Goal: Task Accomplishment & Management: Use online tool/utility

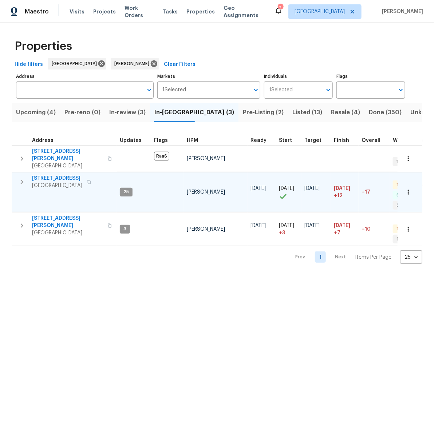
click at [24, 178] on icon "button" at bounding box center [21, 182] width 9 height 9
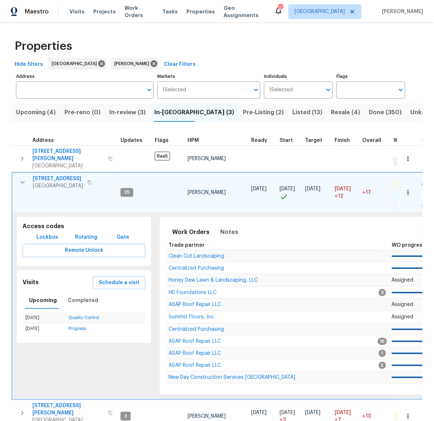
click at [210, 226] on div "Work Orders Notes" at bounding box center [204, 231] width 77 height 17
click at [228, 227] on span "Notes" at bounding box center [229, 232] width 18 height 10
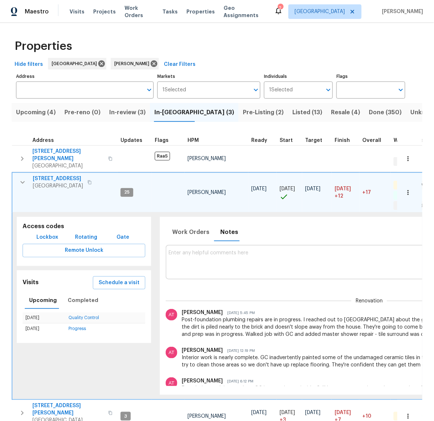
click at [246, 256] on textarea at bounding box center [368, 262] width 401 height 24
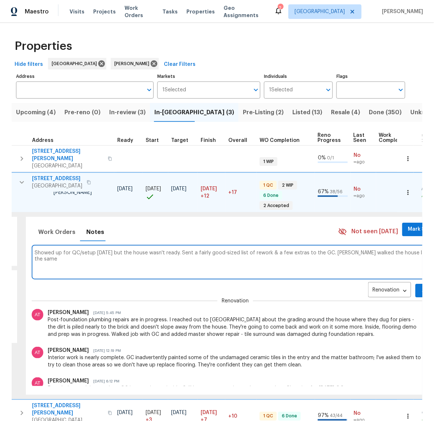
scroll to position [0, 139]
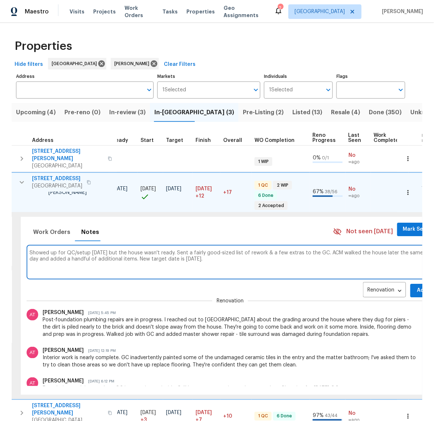
type textarea "Showed up for QC/setup yesterday but the house wasn't ready. Sent a fairly good…"
click at [416, 286] on span "Add" at bounding box center [422, 290] width 12 height 9
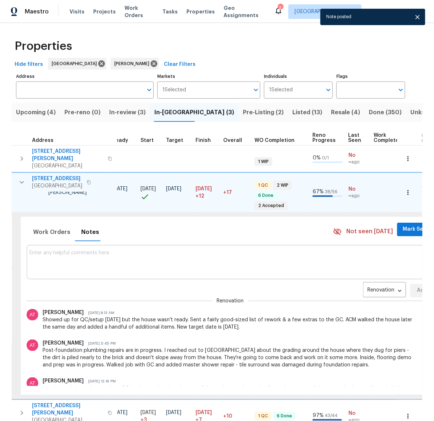
click at [25, 178] on icon "button" at bounding box center [21, 182] width 9 height 9
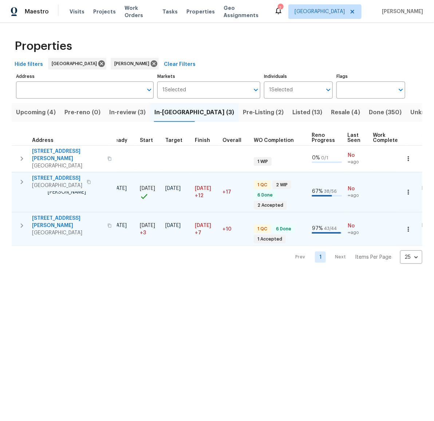
click at [20, 221] on icon "button" at bounding box center [21, 225] width 9 height 9
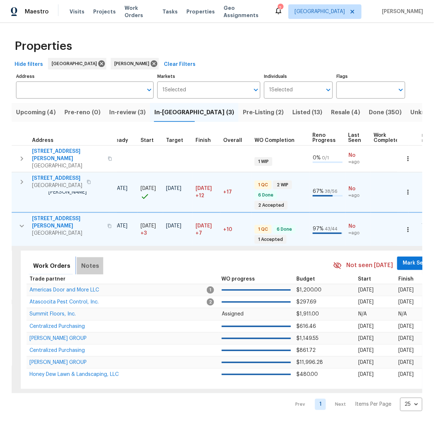
click at [87, 261] on span "Notes" at bounding box center [90, 266] width 18 height 10
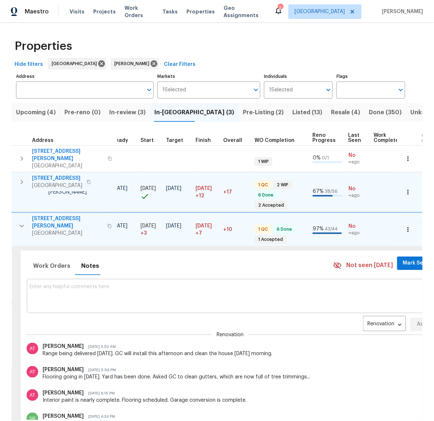
click at [205, 284] on textarea at bounding box center [229, 296] width 401 height 24
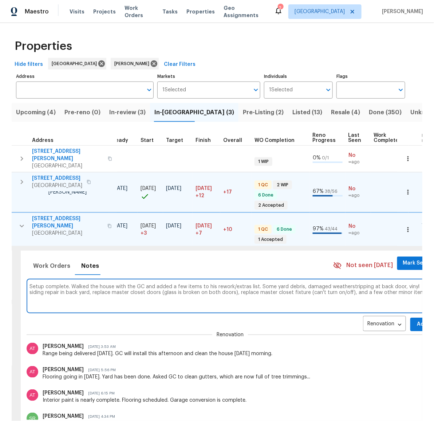
scroll to position [0, 139]
type textarea "Setup complete. Walked the house with the GC and added a few items to his rewor…"
click at [415, 320] on span "Add" at bounding box center [421, 324] width 12 height 9
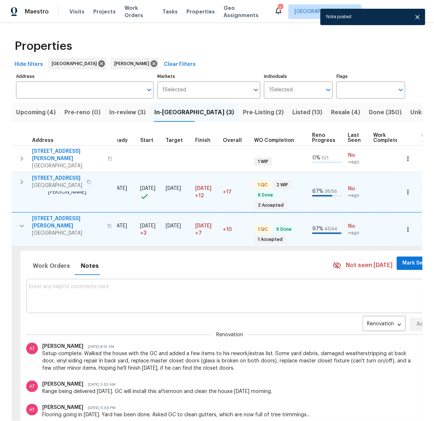
click at [25, 222] on icon "button" at bounding box center [21, 226] width 9 height 9
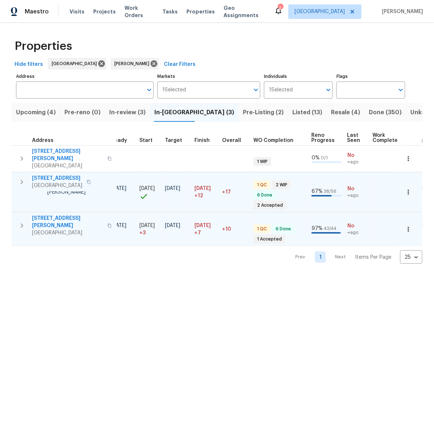
click at [243, 111] on span "Pre-Listing (2)" at bounding box center [263, 112] width 41 height 10
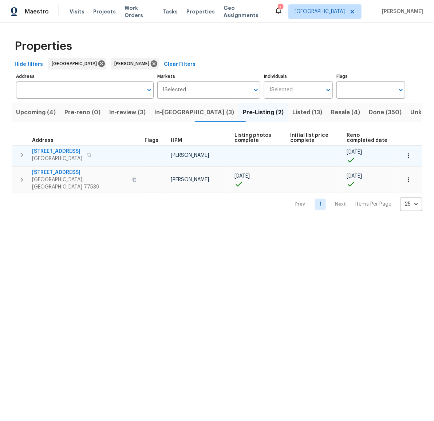
click at [57, 151] on span "6719 Trimstone Dr" at bounding box center [57, 151] width 50 height 7
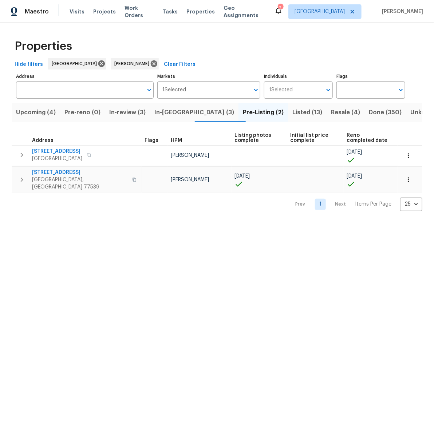
click at [166, 113] on span "In-reno (3)" at bounding box center [194, 112] width 80 height 10
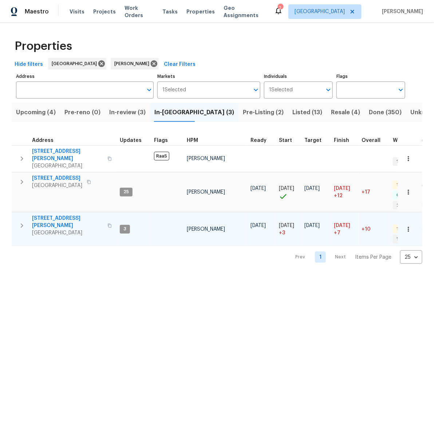
click at [56, 215] on span "[STREET_ADDRESS][PERSON_NAME]" at bounding box center [67, 222] width 71 height 15
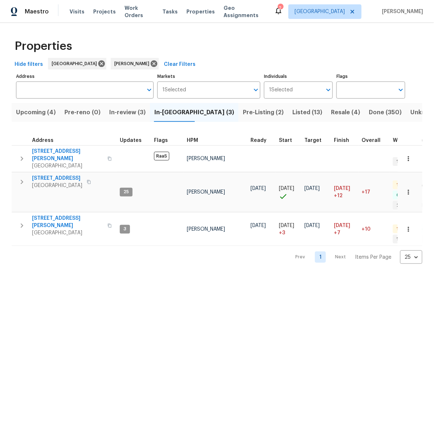
click at [210, 275] on html "Maestro Visits Projects Work Orders Tasks Properties Geo Assignments 2 Houston …" at bounding box center [217, 137] width 434 height 275
click at [47, 111] on span "Upcoming (4)" at bounding box center [36, 112] width 40 height 10
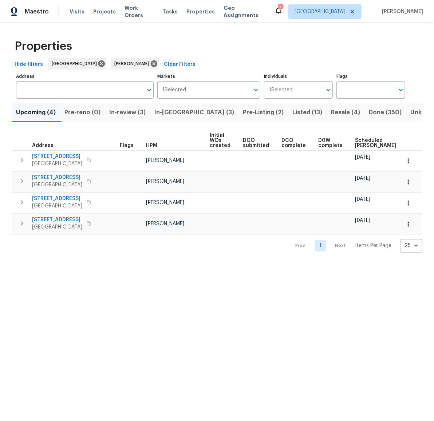
scroll to position [0, 58]
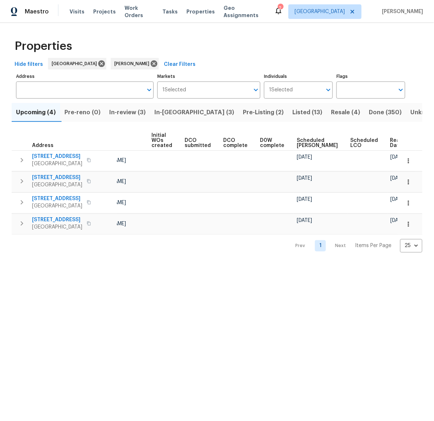
click at [390, 146] on span "Ready Date" at bounding box center [398, 143] width 16 height 10
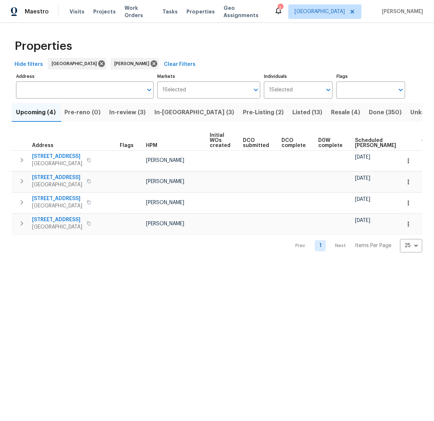
click at [248, 264] on html "Maestro Visits Projects Work Orders Tasks Properties Geo Assignments 2 Houston …" at bounding box center [217, 132] width 434 height 264
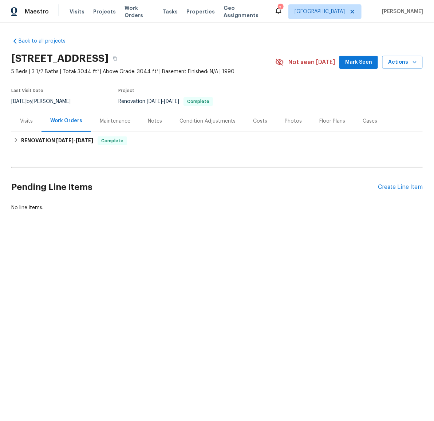
click at [284, 122] on div "Photos" at bounding box center [292, 120] width 17 height 7
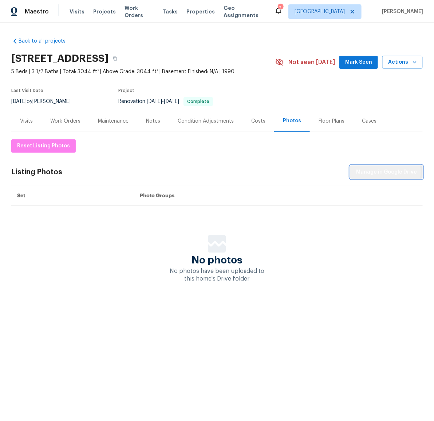
click at [378, 172] on span "Manage in Google Drive" at bounding box center [386, 172] width 61 height 9
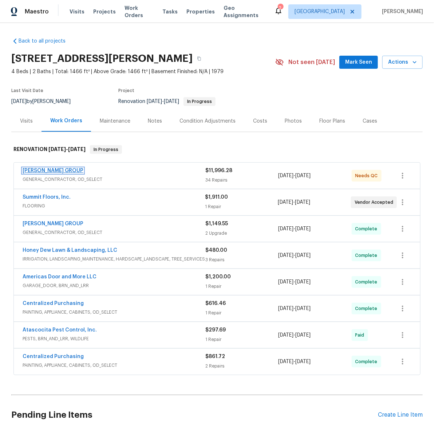
click at [54, 168] on link "[PERSON_NAME] GROUP" at bounding box center [53, 170] width 61 height 5
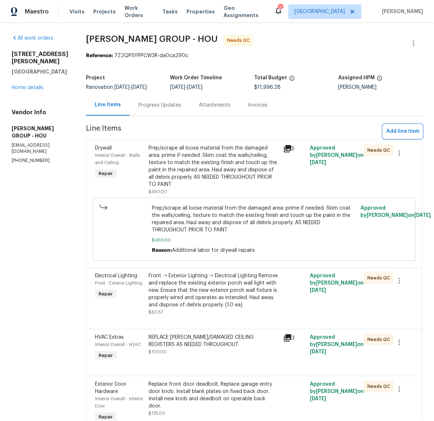
click at [404, 131] on span "Add line item" at bounding box center [402, 131] width 33 height 9
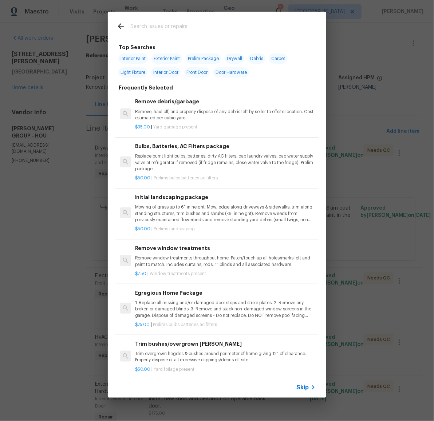
click at [176, 23] on input "text" at bounding box center [207, 27] width 154 height 11
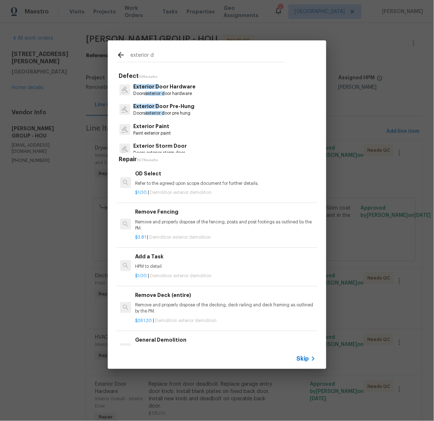
type input "exterior d"
click at [176, 104] on p "Exterior D oor Pre-Hung" at bounding box center [163, 107] width 61 height 8
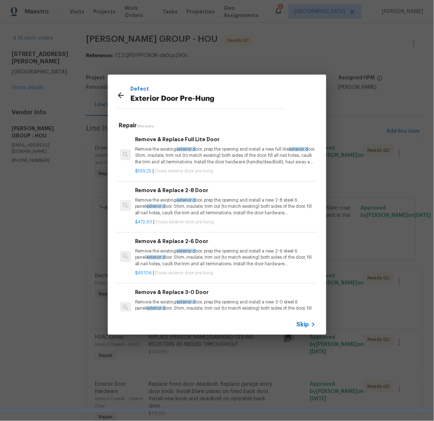
scroll to position [119, 0]
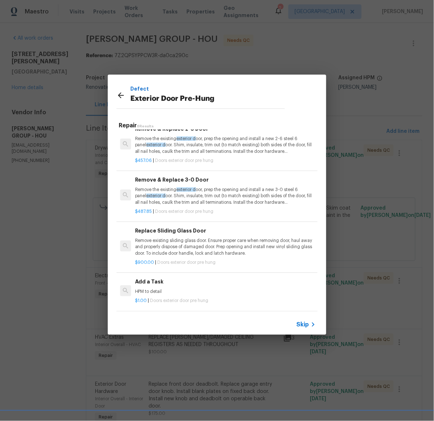
click at [139, 278] on h6 "Add a Task" at bounding box center [225, 282] width 180 height 8
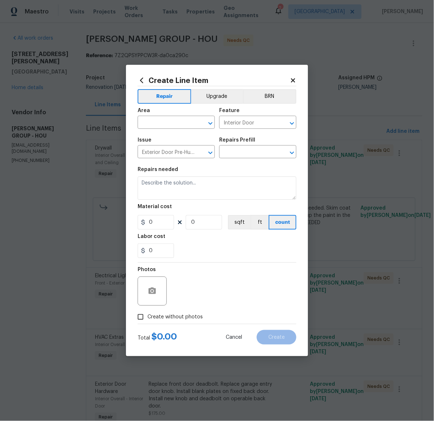
type input "Add a Task $1.00"
type textarea "HPM to detail"
type input "1"
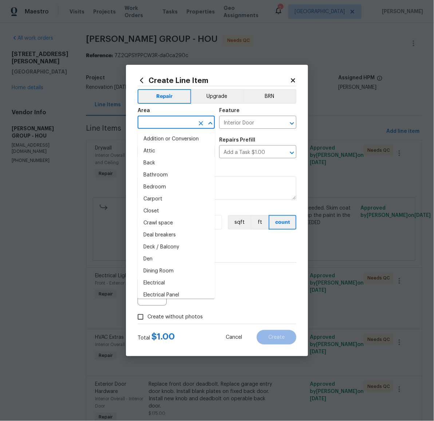
click at [166, 125] on input "text" at bounding box center [166, 122] width 57 height 11
click at [165, 163] on li "Back" at bounding box center [176, 163] width 77 height 12
type input "Back"
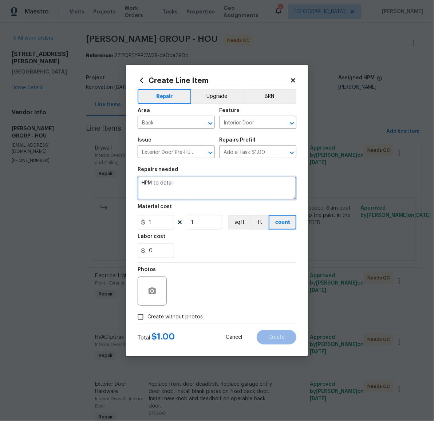
drag, startPoint x: 193, startPoint y: 180, endPoint x: 218, endPoint y: 184, distance: 25.5
click at [218, 184] on textarea "HPM to detail" at bounding box center [217, 187] width 159 height 23
type textarea "Replace damaged foam weatherstrip at back door"
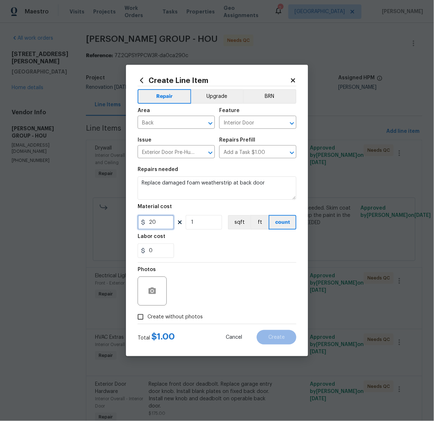
type input "20"
click at [182, 315] on span "Create without photos" at bounding box center [174, 317] width 55 height 8
click at [147, 315] on input "Create without photos" at bounding box center [140, 317] width 14 height 14
click at [138, 316] on input "Create without photos" at bounding box center [140, 317] width 14 height 14
checkbox input "false"
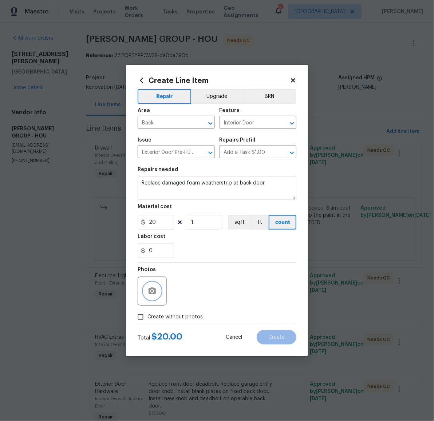
click at [155, 289] on icon "button" at bounding box center [151, 290] width 7 height 7
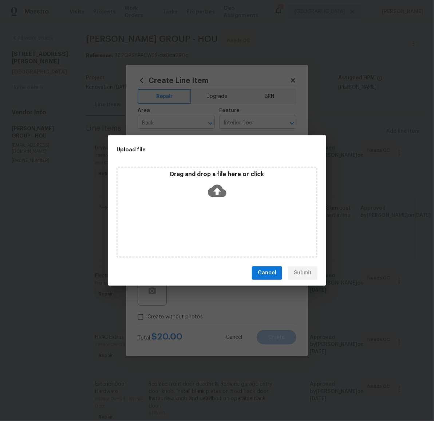
click at [218, 192] on icon at bounding box center [217, 191] width 19 height 19
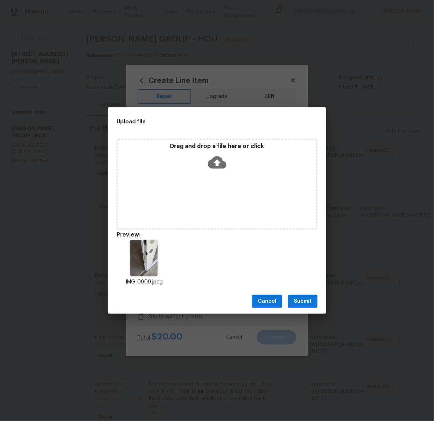
click at [304, 299] on span "Submit" at bounding box center [303, 301] width 18 height 9
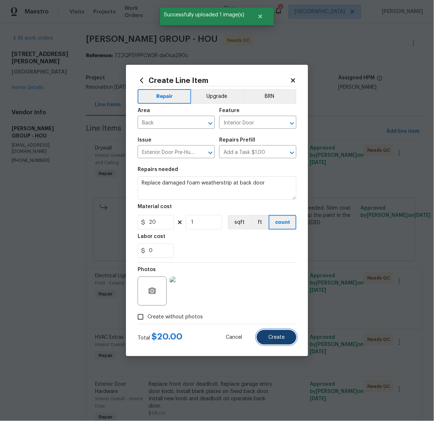
click at [276, 336] on span "Create" at bounding box center [276, 337] width 16 height 5
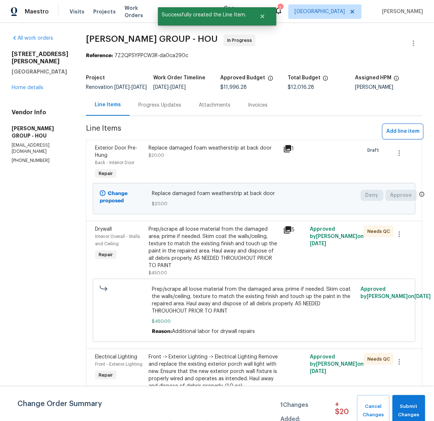
click at [402, 136] on span "Add line item" at bounding box center [402, 131] width 33 height 9
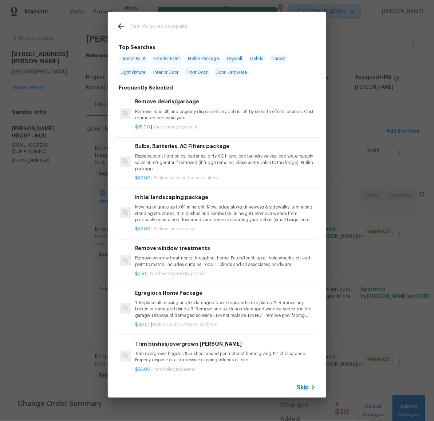
click at [205, 26] on input "text" at bounding box center [207, 27] width 154 height 11
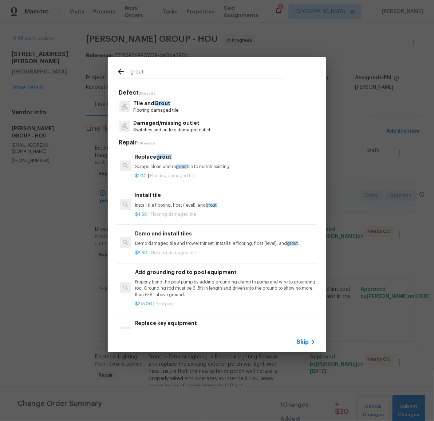
type input "grout"
click at [162, 105] on span "Grout" at bounding box center [162, 103] width 16 height 5
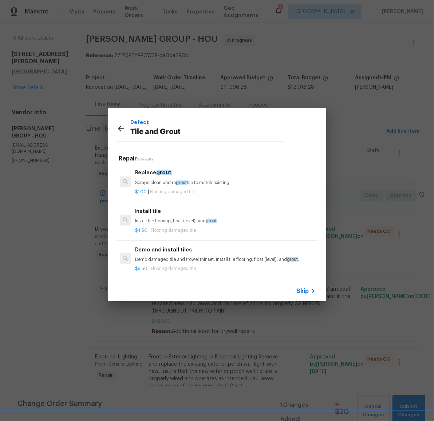
click at [170, 178] on div "Replace grout Scrape clean and re grout tile to match existing." at bounding box center [225, 176] width 180 height 17
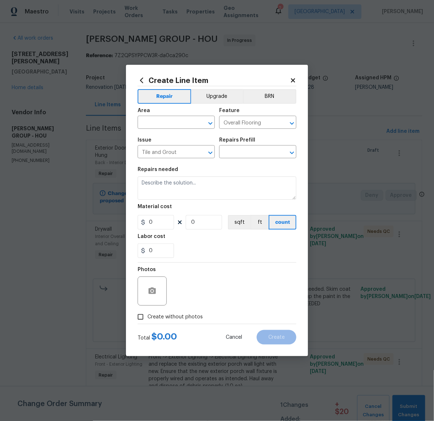
type input "Replace grout $1.00"
type textarea "Scrape clean and regrout tile to match existing."
type input "1"
click at [174, 124] on input "text" at bounding box center [166, 122] width 57 height 11
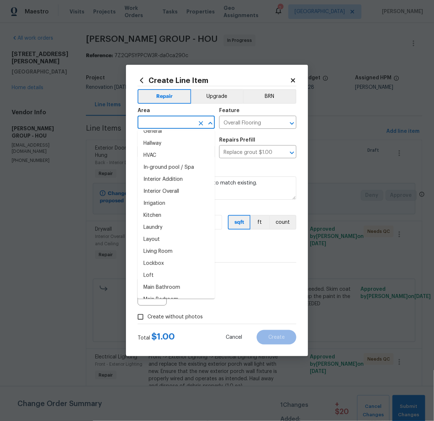
scroll to position [293, 0]
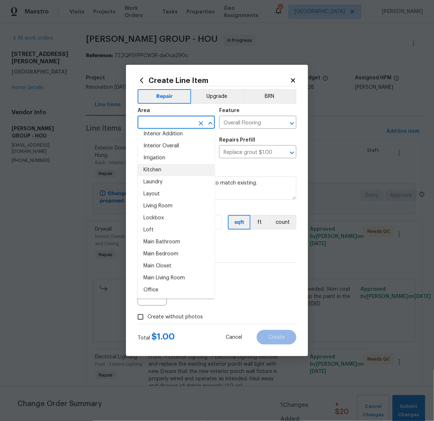
click at [159, 170] on li "Kitchen" at bounding box center [176, 170] width 77 height 12
type input "Kitchen"
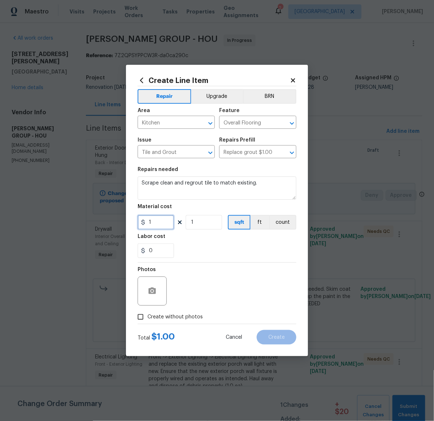
drag, startPoint x: 165, startPoint y: 222, endPoint x: 144, endPoint y: 222, distance: 20.7
click at [144, 222] on div "1" at bounding box center [156, 222] width 36 height 15
type input "50"
click at [150, 287] on icon "button" at bounding box center [152, 291] width 9 height 9
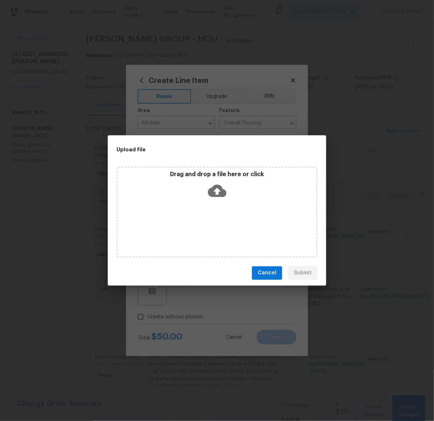
click at [214, 192] on icon at bounding box center [217, 190] width 19 height 12
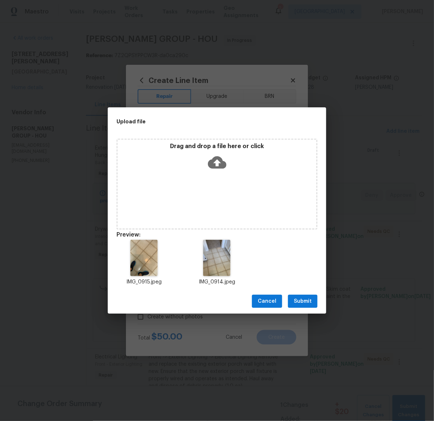
click at [303, 300] on span "Submit" at bounding box center [303, 301] width 18 height 9
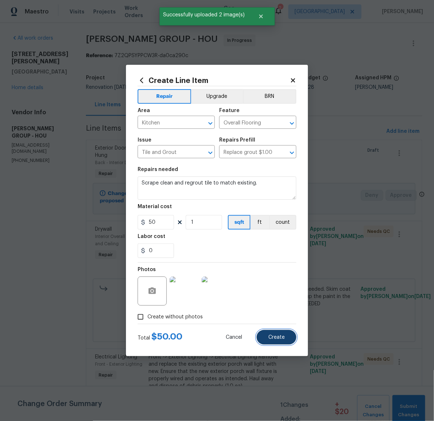
click at [275, 338] on span "Create" at bounding box center [276, 337] width 16 height 5
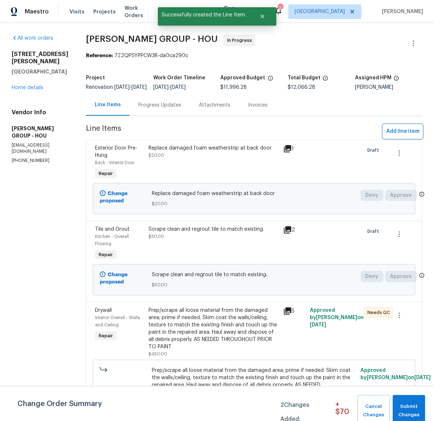
click at [393, 134] on span "Add line item" at bounding box center [402, 131] width 33 height 9
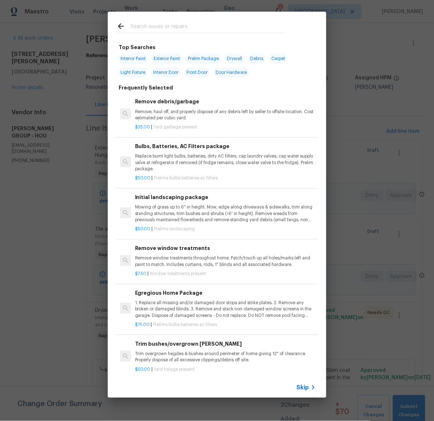
click at [216, 29] on input "text" at bounding box center [207, 27] width 154 height 11
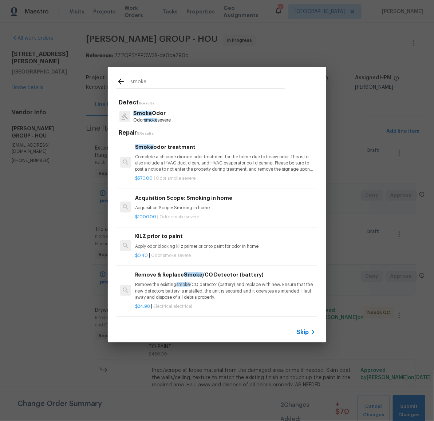
type input "smoke"
click at [213, 291] on p "Remove the existing smoke /CO detector (battery) and replace with new. Ensure t…" at bounding box center [225, 291] width 180 height 19
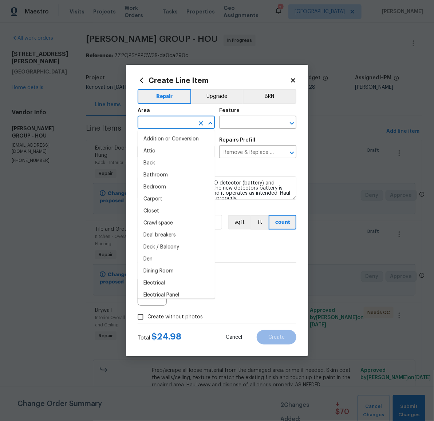
click at [185, 123] on input "text" at bounding box center [166, 122] width 57 height 11
click at [170, 183] on li "Bedroom" at bounding box center [176, 187] width 77 height 12
type input "Bedroom"
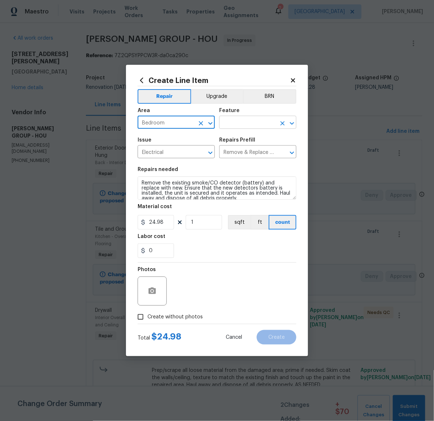
click at [246, 126] on input "text" at bounding box center [247, 122] width 57 height 11
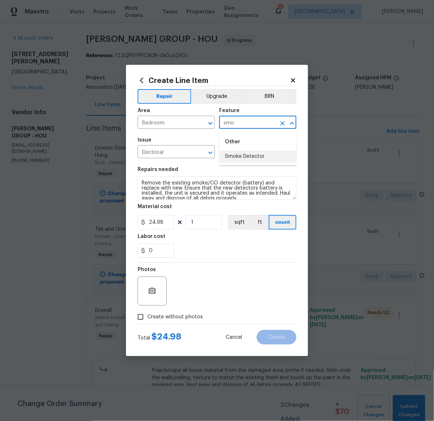
click at [248, 156] on li "Smoke Detector" at bounding box center [257, 157] width 77 height 12
type input "Smoke Detector"
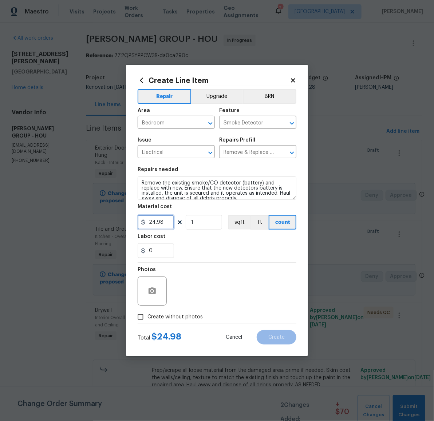
drag, startPoint x: 166, startPoint y: 224, endPoint x: 113, endPoint y: 221, distance: 52.8
click at [113, 221] on div "Create Line Item Repair Upgrade BRN Area Bedroom ​ Feature Smoke Detector ​ Iss…" at bounding box center [217, 210] width 434 height 421
type input "35"
type input "3"
click at [175, 315] on span "Create without photos" at bounding box center [174, 317] width 55 height 8
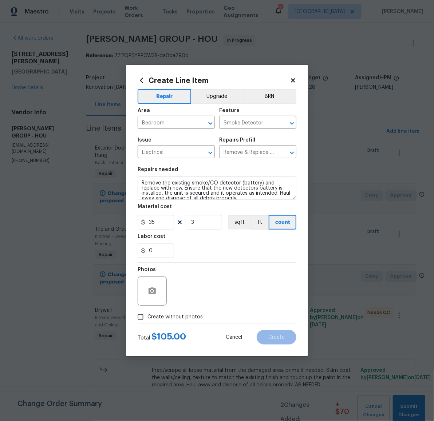
click at [147, 315] on input "Create without photos" at bounding box center [140, 317] width 14 height 14
checkbox input "true"
click at [219, 291] on textarea at bounding box center [234, 290] width 124 height 29
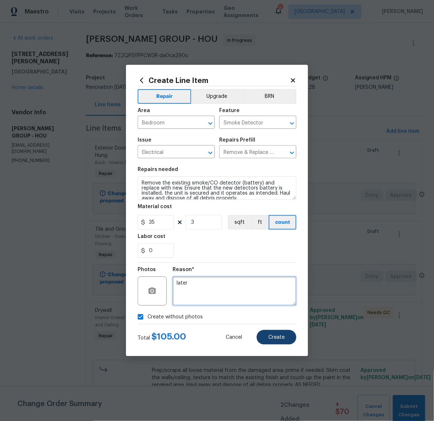
type textarea "later"
click at [276, 334] on button "Create" at bounding box center [276, 337] width 40 height 15
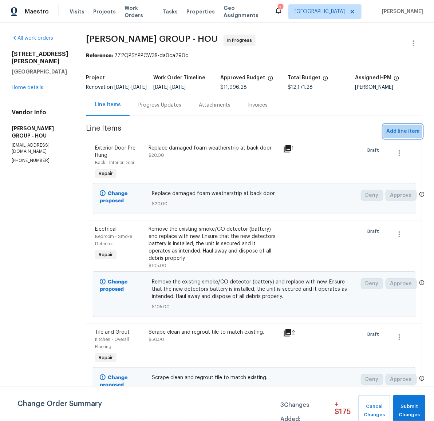
click at [389, 136] on span "Add line item" at bounding box center [402, 131] width 33 height 9
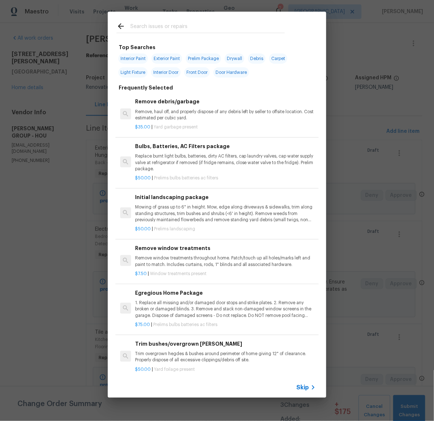
click at [190, 27] on input "text" at bounding box center [207, 27] width 154 height 11
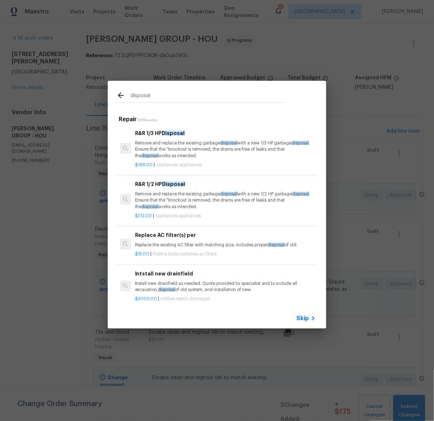
type input "disposal"
click at [193, 145] on p "Remove and replace the existing garbage disposal with a new 1/3 HP garbage disp…" at bounding box center [225, 149] width 180 height 19
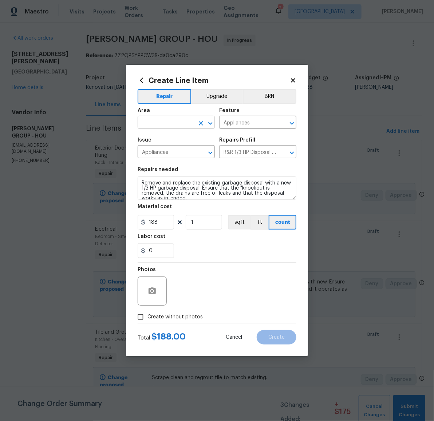
click at [184, 126] on input "text" at bounding box center [166, 122] width 57 height 11
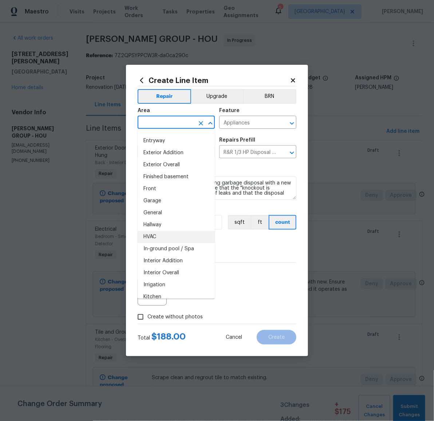
scroll to position [203, 0]
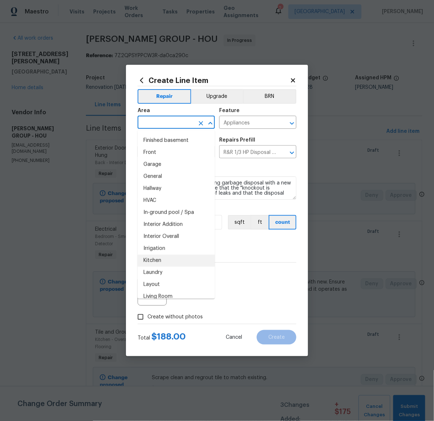
click at [176, 262] on li "Kitchen" at bounding box center [176, 261] width 77 height 12
type input "Kitchen"
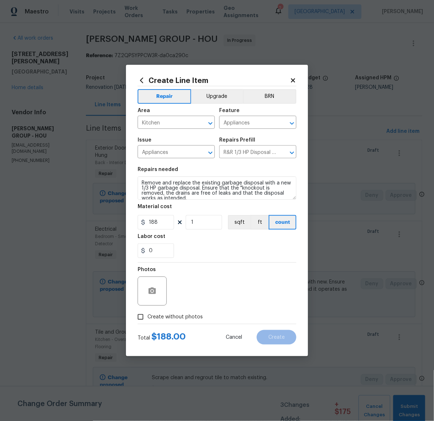
click at [155, 319] on span "Create without photos" at bounding box center [174, 317] width 55 height 8
click at [147, 319] on input "Create without photos" at bounding box center [140, 317] width 14 height 14
checkbox input "true"
click at [211, 299] on textarea at bounding box center [234, 290] width 124 height 29
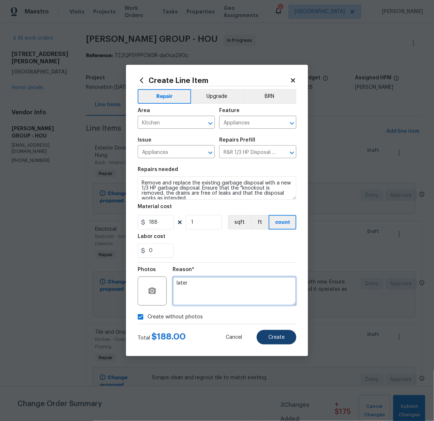
type textarea "later"
click at [272, 332] on button "Create" at bounding box center [276, 337] width 40 height 15
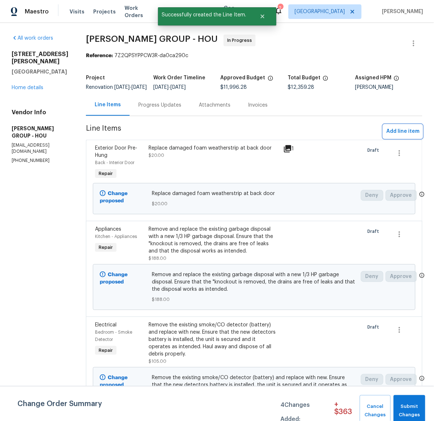
click at [395, 136] on span "Add line item" at bounding box center [402, 131] width 33 height 9
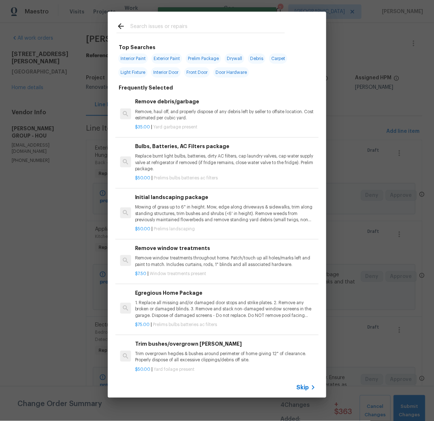
click at [166, 23] on input "text" at bounding box center [207, 27] width 154 height 11
click at [135, 71] on span "Light Fixture" at bounding box center [132, 72] width 29 height 10
type input "Light Fixture"
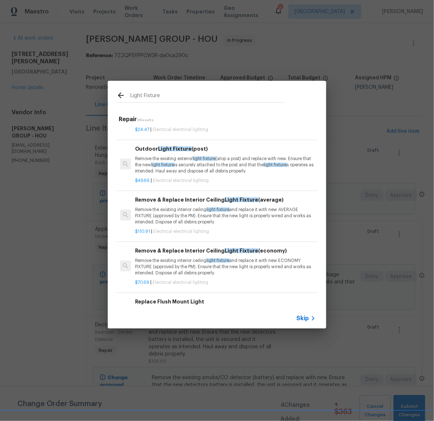
scroll to position [41, 0]
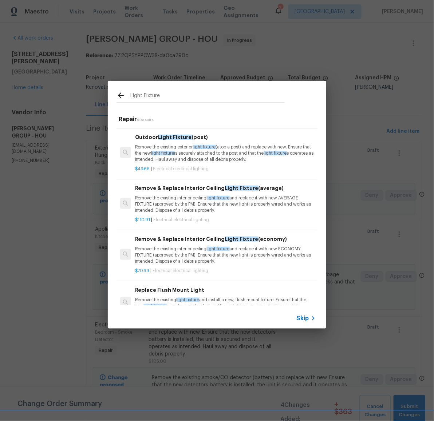
click at [176, 264] on p "Remove the existing interior ceiling light fixture and replace it with new ECON…" at bounding box center [225, 255] width 180 height 19
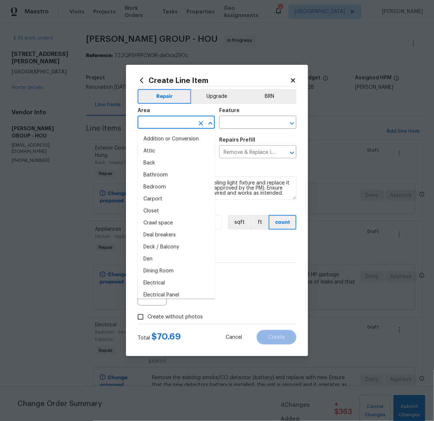
click at [180, 123] on input "text" at bounding box center [166, 122] width 57 height 11
click at [168, 211] on li "Closet" at bounding box center [176, 211] width 77 height 12
type input "Closet"
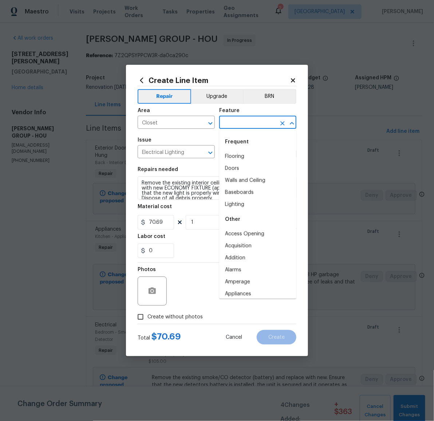
click at [245, 124] on input "text" at bounding box center [247, 122] width 57 height 11
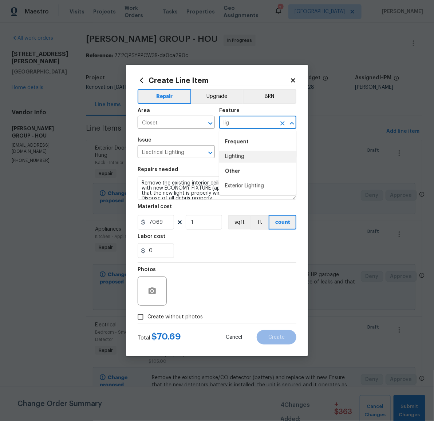
click at [243, 155] on li "Lighting" at bounding box center [257, 157] width 77 height 12
type input "Lighting"
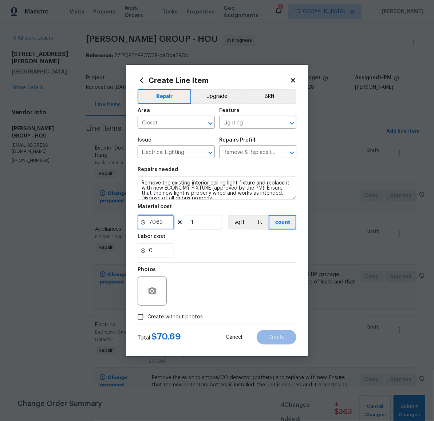
drag, startPoint x: 168, startPoint y: 224, endPoint x: 146, endPoint y: 222, distance: 22.2
click at [146, 222] on div "70.69" at bounding box center [156, 222] width 36 height 15
type input "50"
click at [154, 291] on icon "button" at bounding box center [152, 291] width 9 height 9
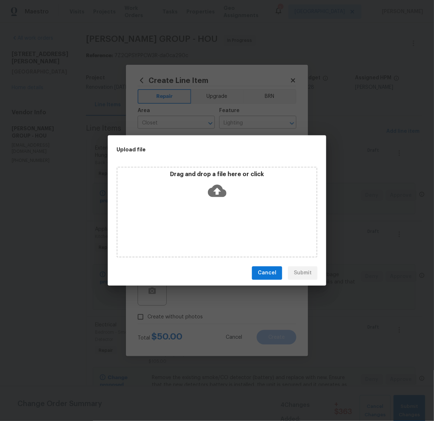
click at [219, 193] on icon at bounding box center [217, 190] width 19 height 12
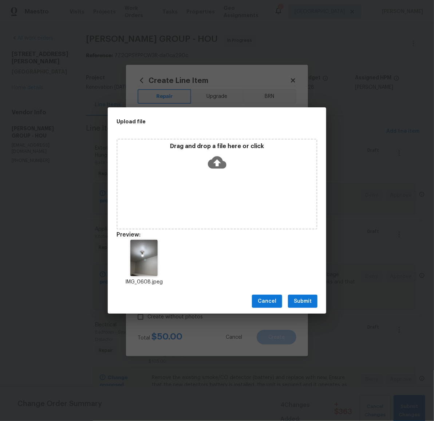
click at [304, 301] on span "Submit" at bounding box center [303, 301] width 18 height 9
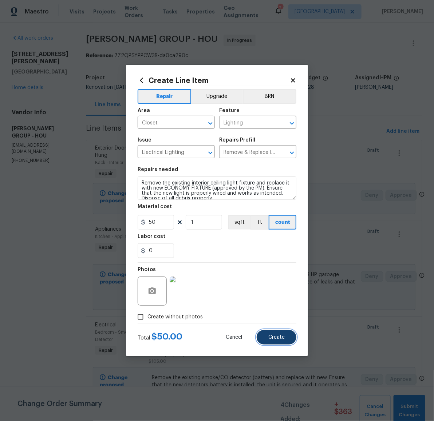
click at [283, 339] on span "Create" at bounding box center [276, 337] width 16 height 5
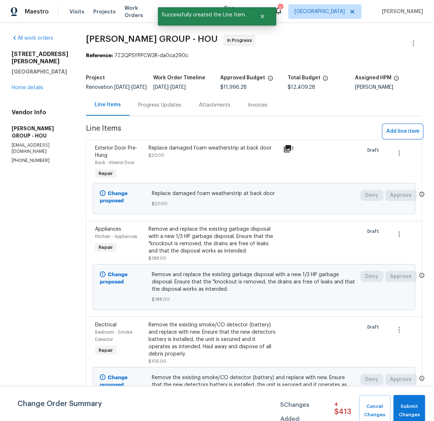
click at [393, 136] on span "Add line item" at bounding box center [402, 131] width 33 height 9
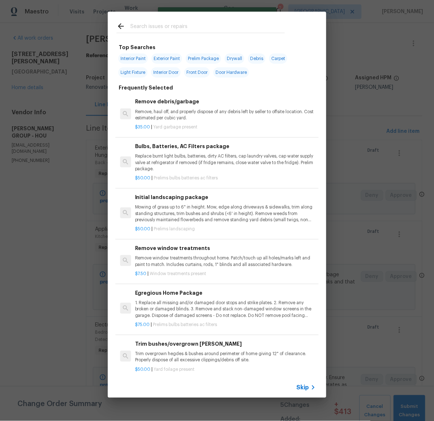
click at [182, 24] on input "text" at bounding box center [207, 27] width 154 height 11
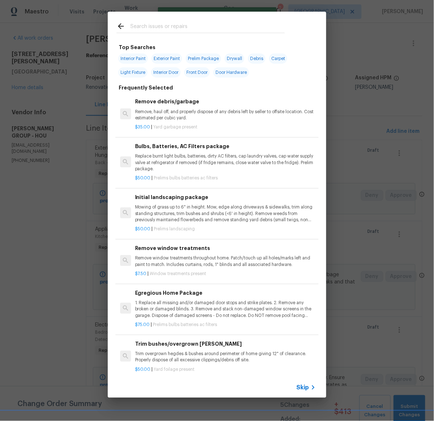
click at [167, 72] on span "Interior Door" at bounding box center [165, 72] width 29 height 10
type input "Interior Door"
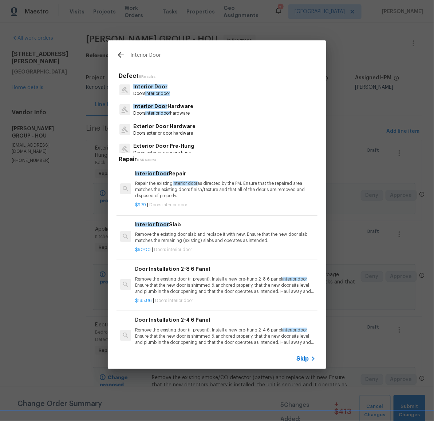
click at [209, 232] on p "Remove the existing door slab and replace it with new. Ensure that the new door…" at bounding box center [225, 237] width 180 height 12
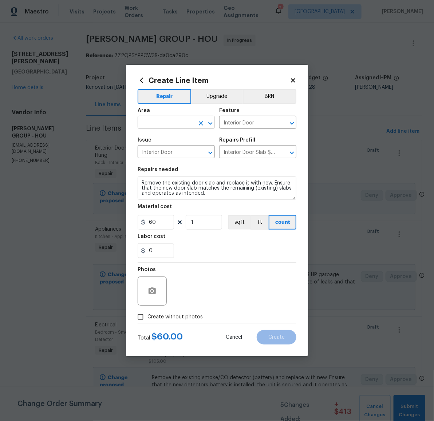
click at [180, 128] on input "text" at bounding box center [166, 122] width 57 height 11
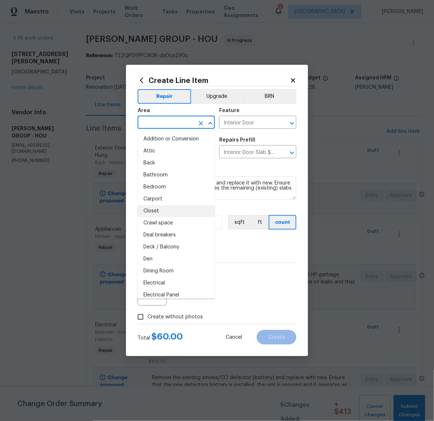
click at [172, 209] on li "Closet" at bounding box center [176, 211] width 77 height 12
type input "Closet"
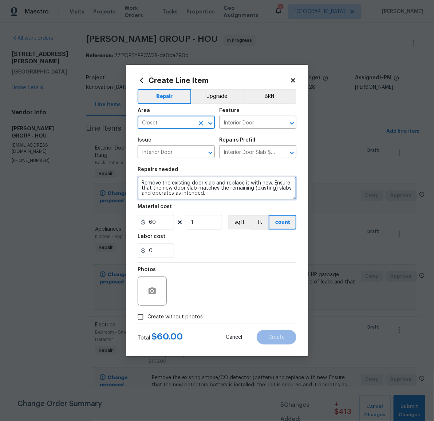
click at [222, 197] on textarea "Remove the existing door slab and replace it with new. Ensure that the new door…" at bounding box center [217, 187] width 159 height 23
type textarea "Remove the existing door slab and replace it with new. Ensure that the new door…"
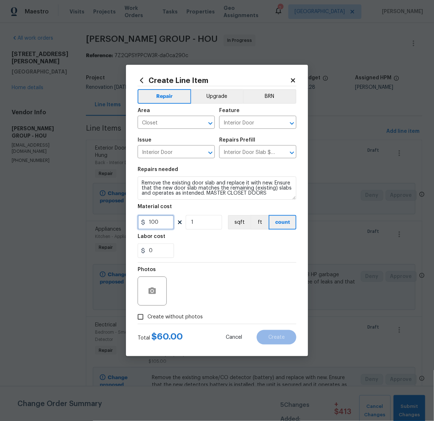
type input "100"
type input "2"
click at [151, 288] on icon "button" at bounding box center [151, 290] width 7 height 7
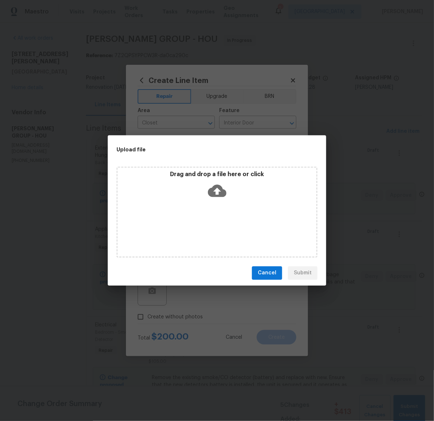
click at [216, 193] on icon at bounding box center [217, 191] width 19 height 19
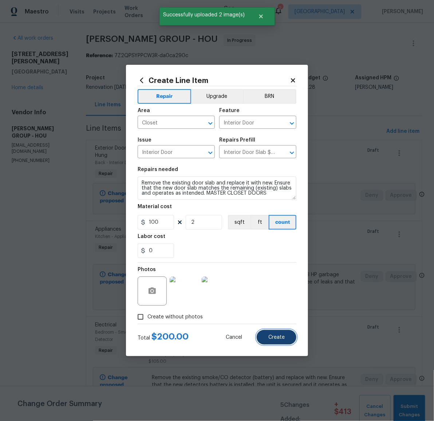
click at [275, 339] on span "Create" at bounding box center [276, 337] width 16 height 5
type input "0"
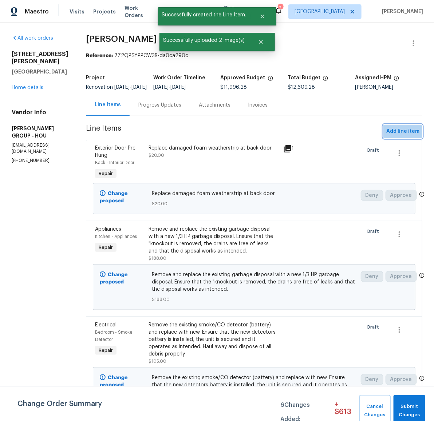
click at [390, 136] on span "Add line item" at bounding box center [402, 131] width 33 height 9
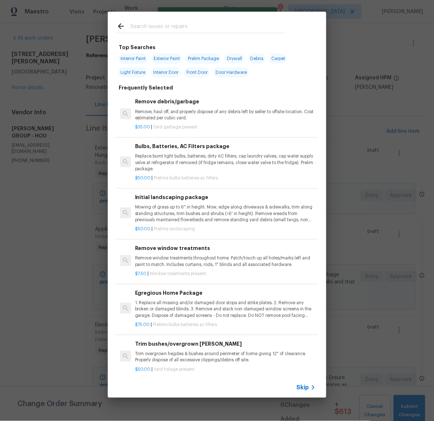
click at [218, 27] on input "text" at bounding box center [207, 27] width 154 height 11
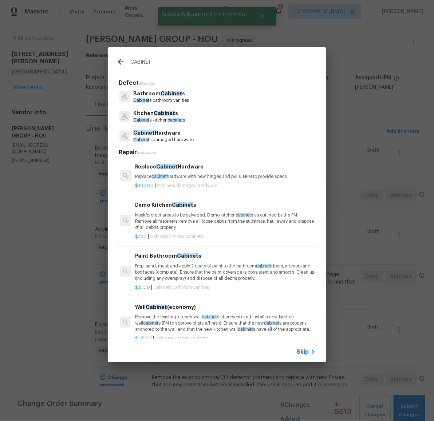
type input "CABINET"
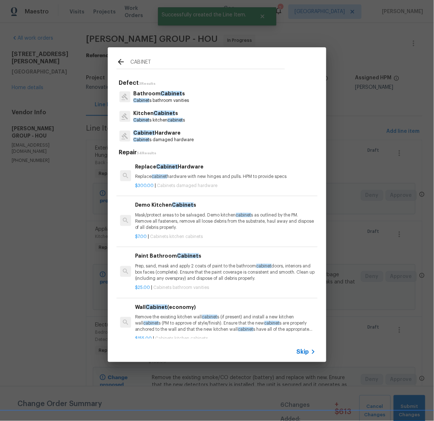
click at [160, 136] on p "Cabinet Hardware" at bounding box center [163, 133] width 60 height 8
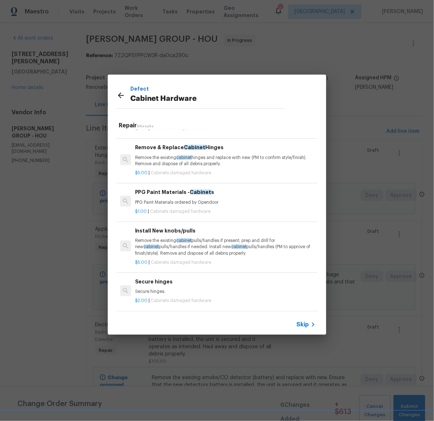
scroll to position [76, 0]
click at [159, 238] on p "Remove the existing cabinet pulls/handles if present; prep and drill for new ca…" at bounding box center [225, 247] width 180 height 19
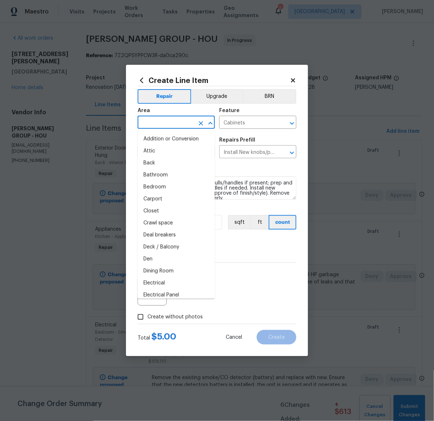
click at [174, 127] on input "text" at bounding box center [166, 122] width 57 height 11
click at [168, 176] on li "Bathroom" at bounding box center [176, 175] width 77 height 12
type input "Bathroom"
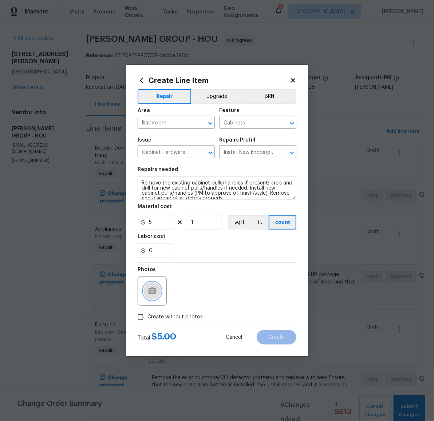
click at [151, 293] on icon "button" at bounding box center [151, 290] width 7 height 7
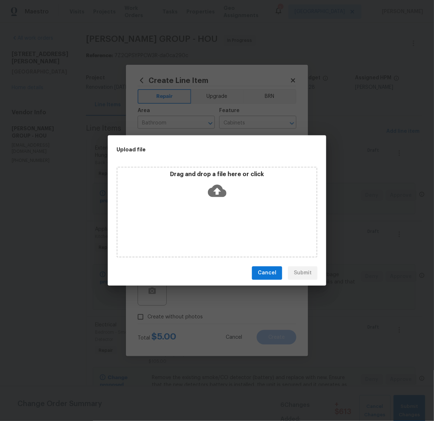
click at [209, 191] on icon at bounding box center [217, 190] width 19 height 12
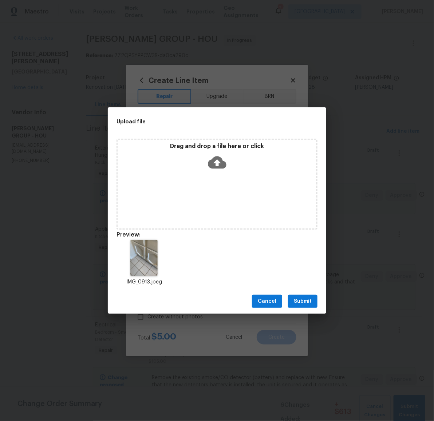
click at [298, 298] on span "Submit" at bounding box center [303, 301] width 18 height 9
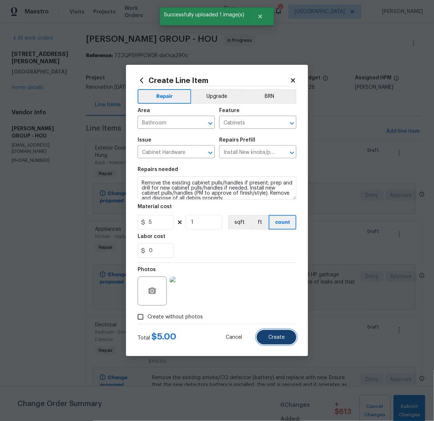
click at [282, 334] on button "Create" at bounding box center [276, 337] width 40 height 15
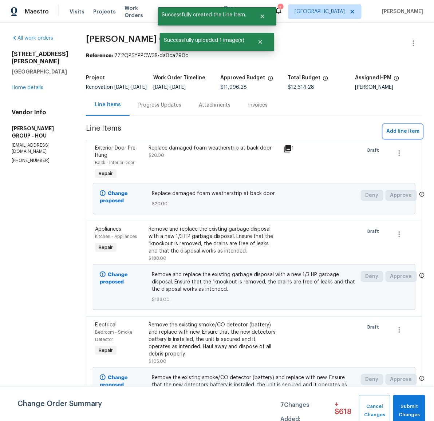
click at [392, 136] on span "Add line item" at bounding box center [402, 131] width 33 height 9
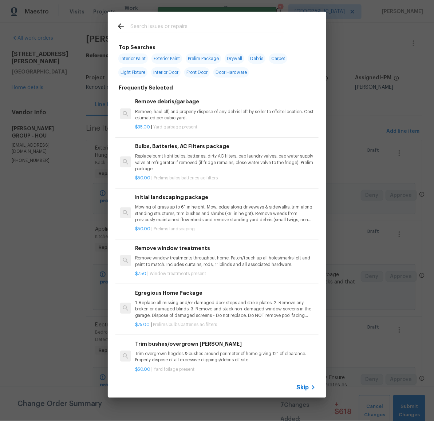
click at [171, 26] on input "text" at bounding box center [207, 27] width 154 height 11
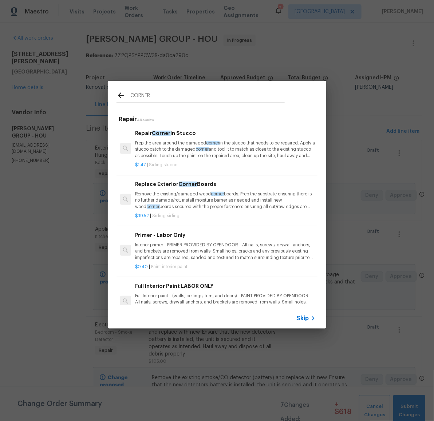
type input "CORNER"
click at [195, 198] on p "Remove the existing/damaged wood corner boards. Prep the substrate ensuring the…" at bounding box center [225, 200] width 180 height 19
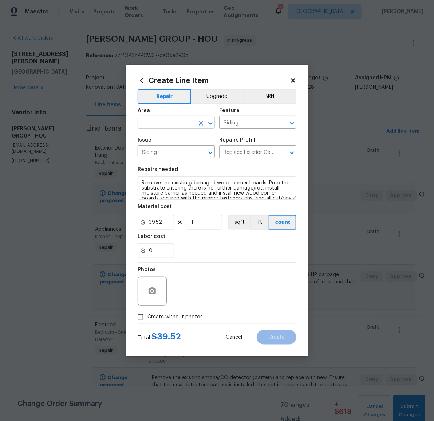
click at [172, 127] on input "text" at bounding box center [166, 122] width 57 height 11
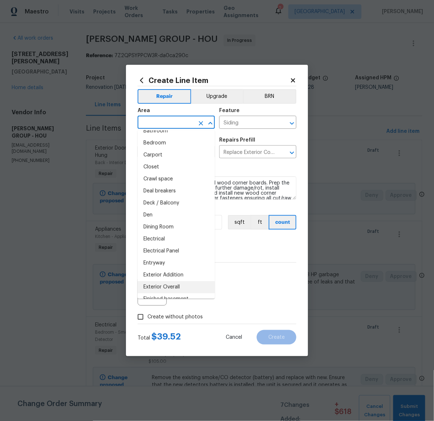
scroll to position [50, 0]
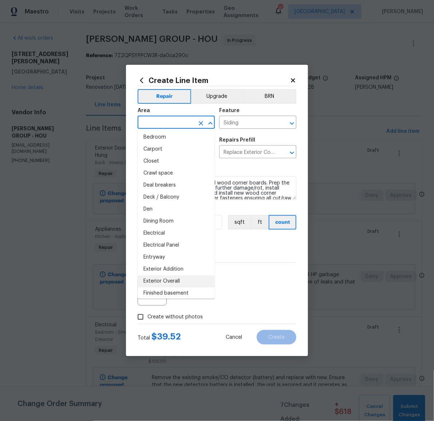
click at [174, 281] on li "Exterior Overall" at bounding box center [176, 281] width 77 height 12
type input "Exterior Overall"
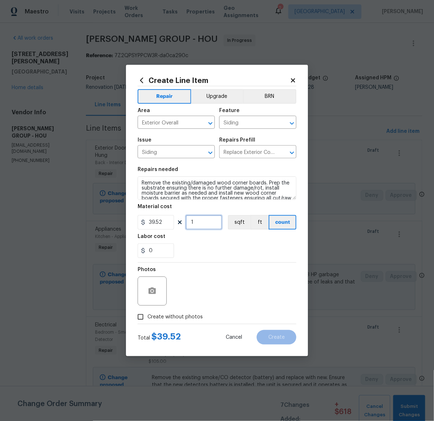
drag, startPoint x: 199, startPoint y: 222, endPoint x: 190, endPoint y: 224, distance: 9.4
click at [190, 224] on input "1" at bounding box center [204, 222] width 36 height 15
type input "2"
click at [213, 293] on div "Photos" at bounding box center [217, 286] width 159 height 47
click at [153, 290] on circle "button" at bounding box center [152, 291] width 2 height 2
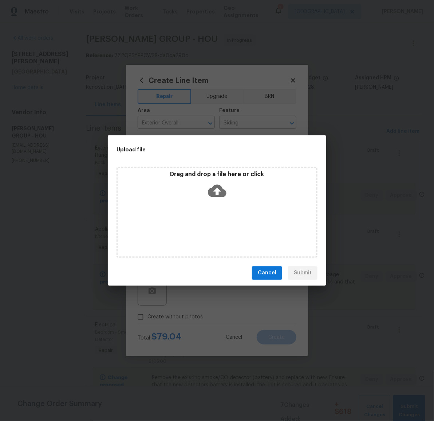
click at [215, 195] on icon at bounding box center [217, 190] width 19 height 12
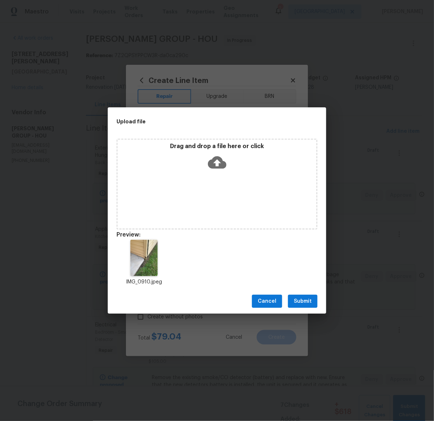
click at [302, 298] on span "Submit" at bounding box center [303, 301] width 18 height 9
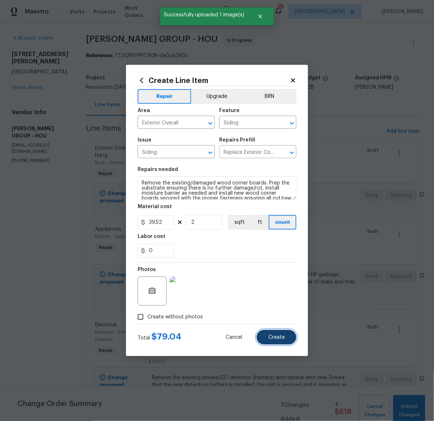
click at [276, 339] on span "Create" at bounding box center [276, 337] width 16 height 5
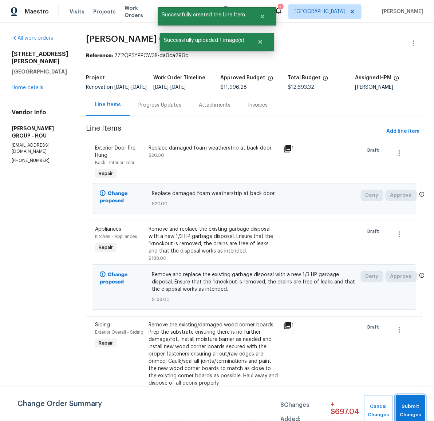
click at [405, 407] on span "Submit Changes" at bounding box center [410, 410] width 22 height 17
